Goal: Task Accomplishment & Management: Manage account settings

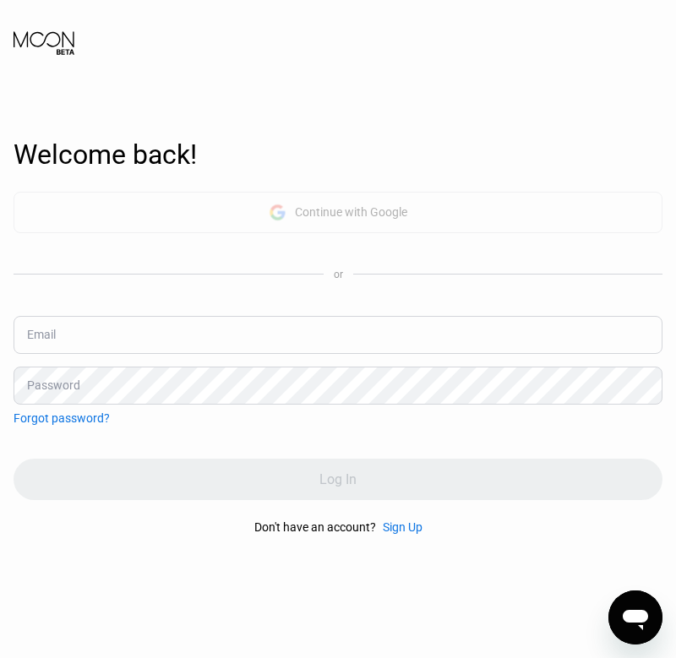
click at [356, 208] on div "Continue with Google" at bounding box center [351, 212] width 112 height 14
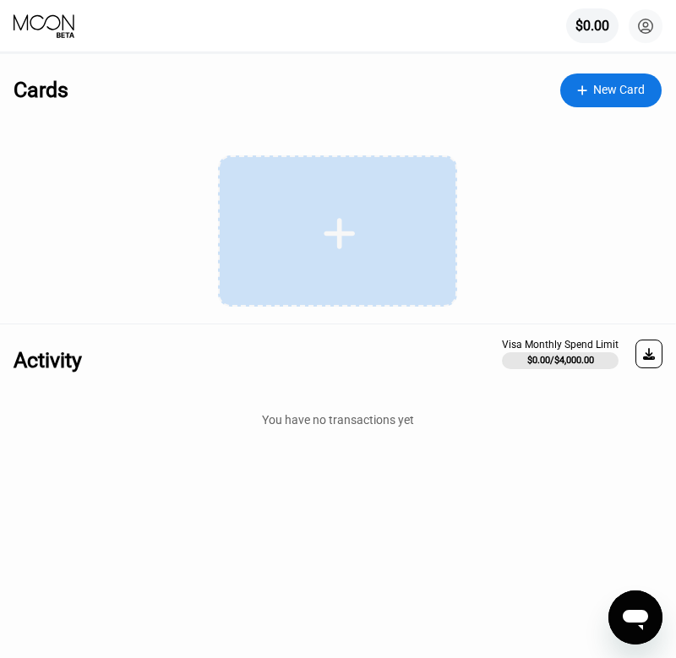
click at [369, 282] on div at bounding box center [337, 230] width 239 height 151
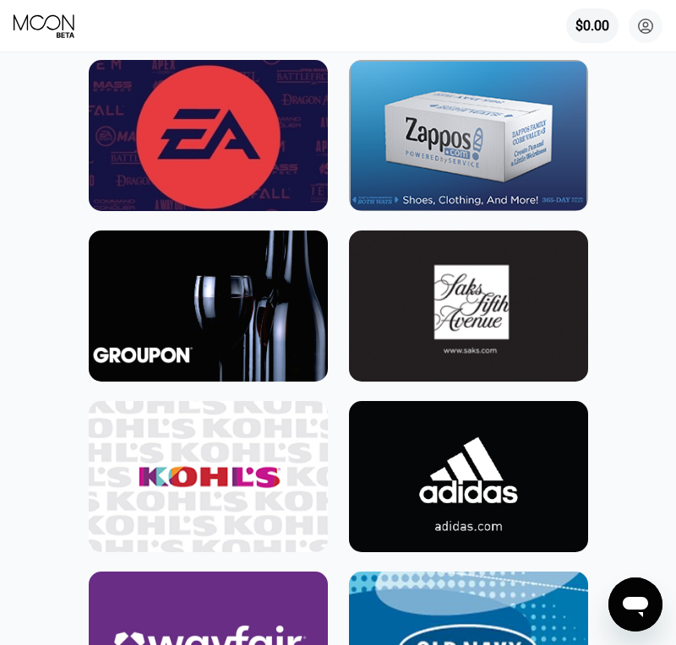
scroll to position [5795, 0]
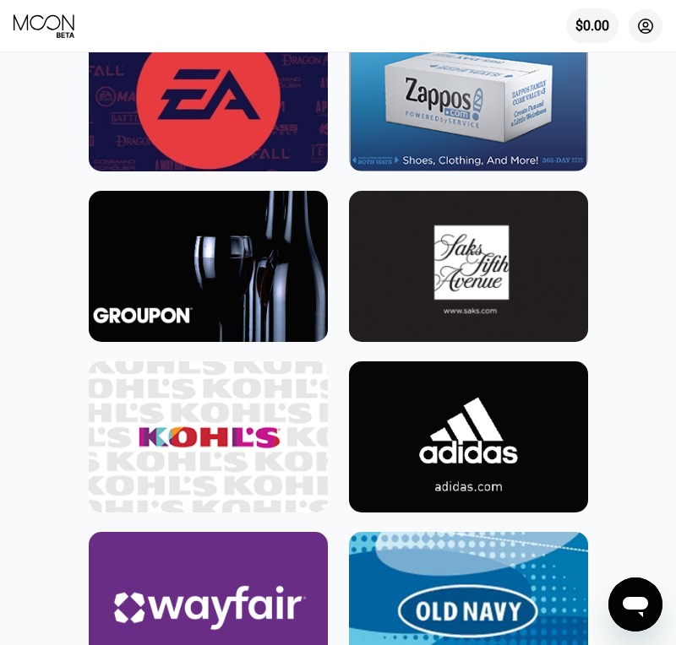
click at [654, 22] on circle at bounding box center [645, 26] width 34 height 34
